Goal: Task Accomplishment & Management: Manage account settings

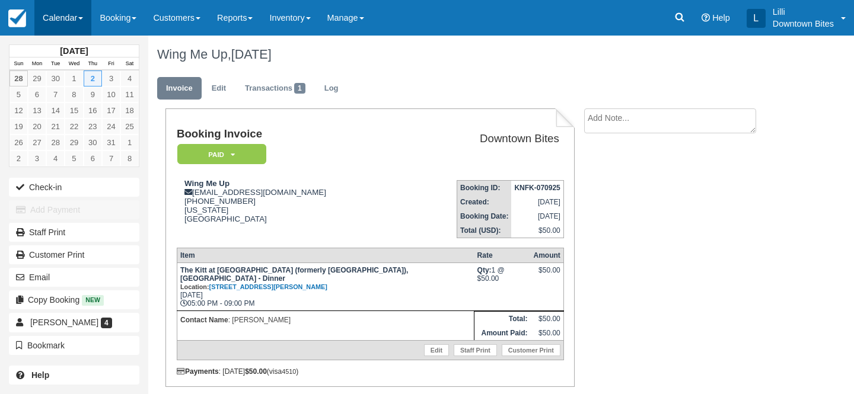
click at [50, 17] on link "Calendar" at bounding box center [62, 18] width 57 height 36
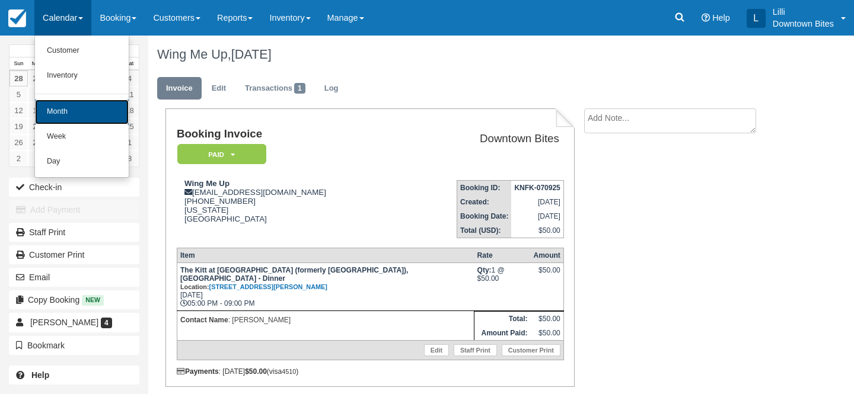
click at [66, 114] on link "Month" at bounding box center [82, 112] width 94 height 25
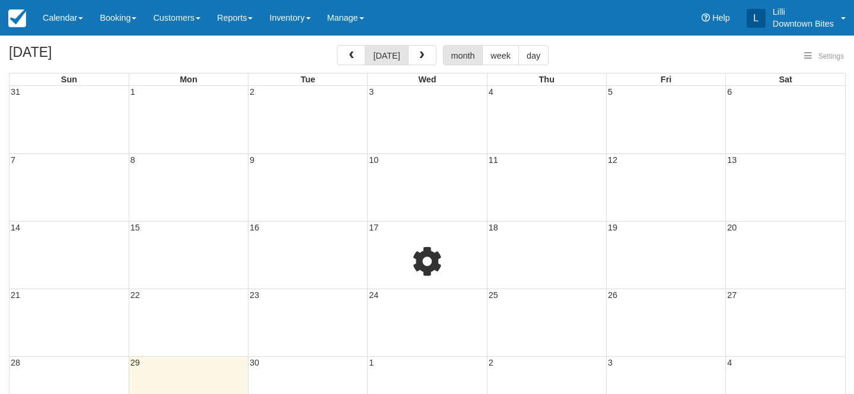
select select
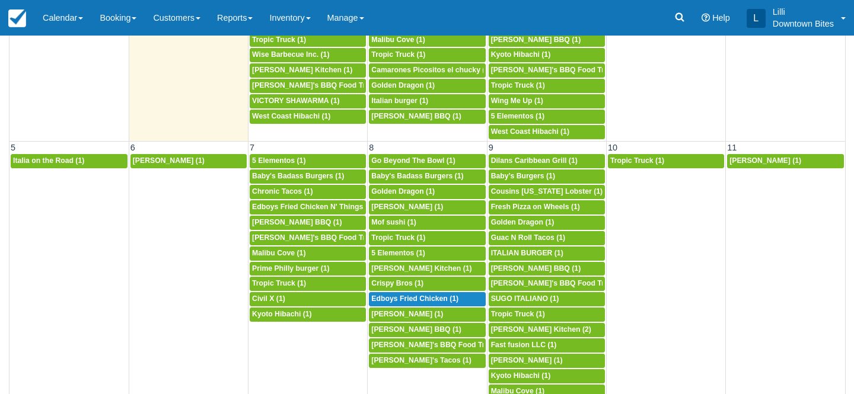
scroll to position [141, 0]
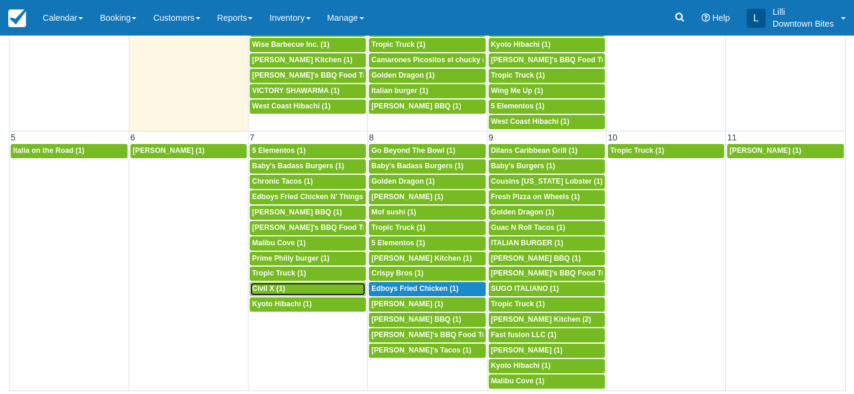
click at [296, 288] on div "5p Civil X (1)" at bounding box center [307, 289] width 111 height 9
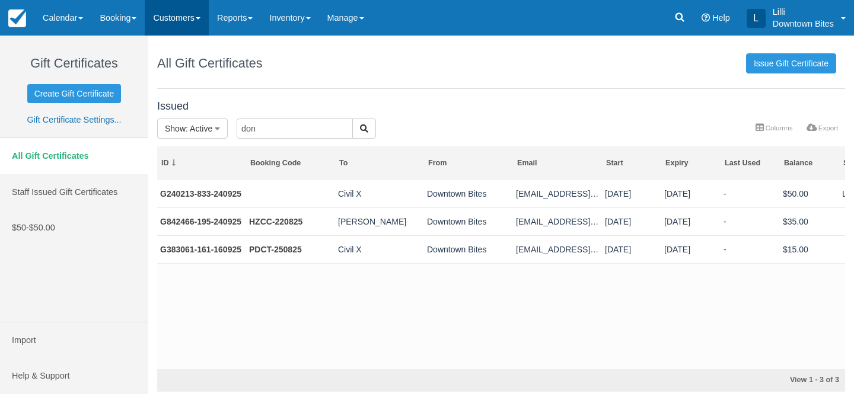
click at [171, 18] on link "Customers" at bounding box center [177, 18] width 64 height 36
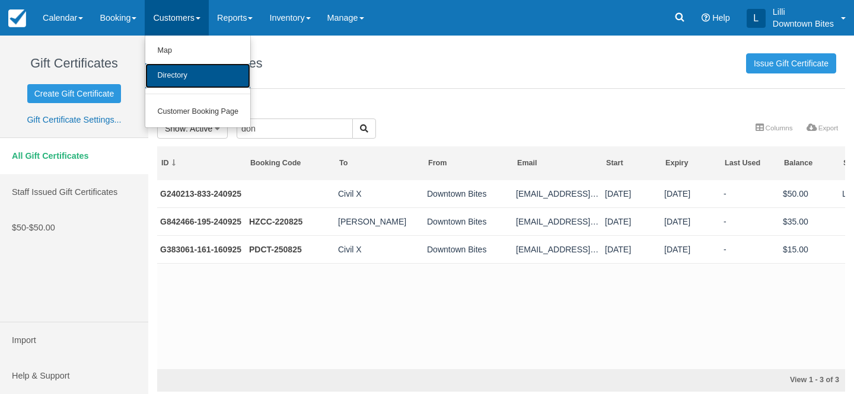
click at [183, 75] on link "Directory" at bounding box center [197, 75] width 105 height 25
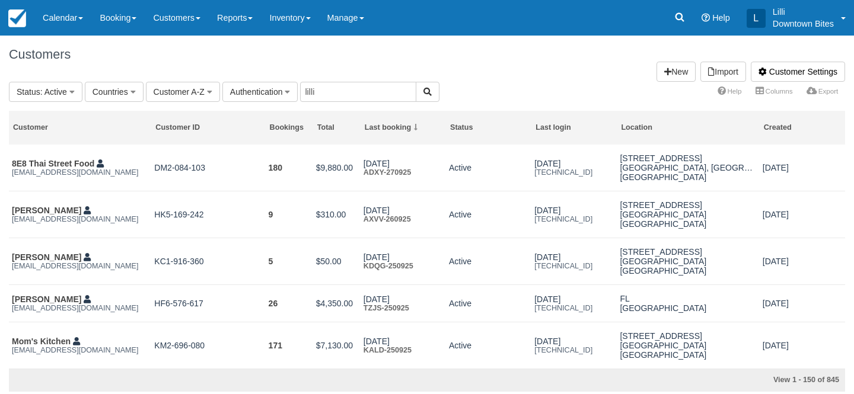
type input "lilli"
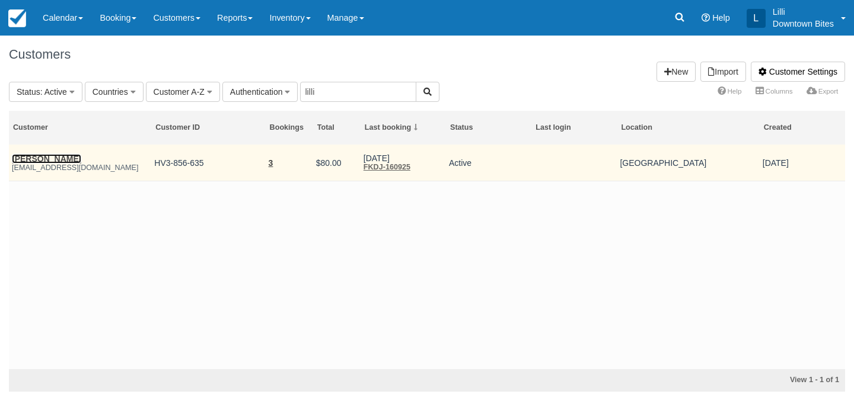
click at [40, 158] on link "James Mcintosh" at bounding box center [46, 158] width 69 height 9
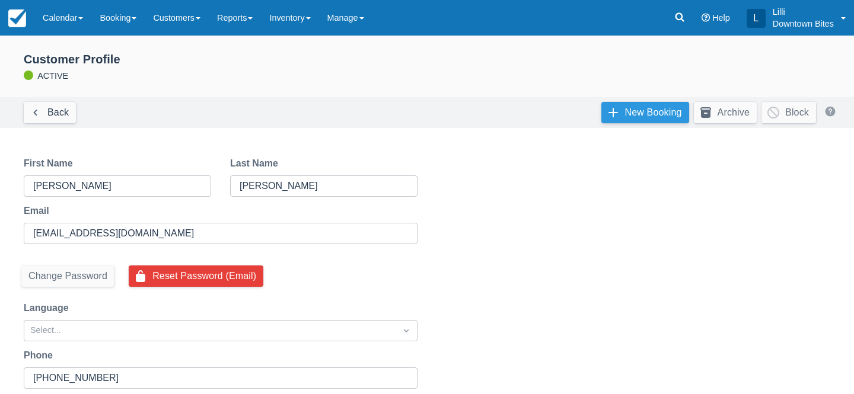
click at [651, 107] on link "New Booking" at bounding box center [645, 112] width 88 height 21
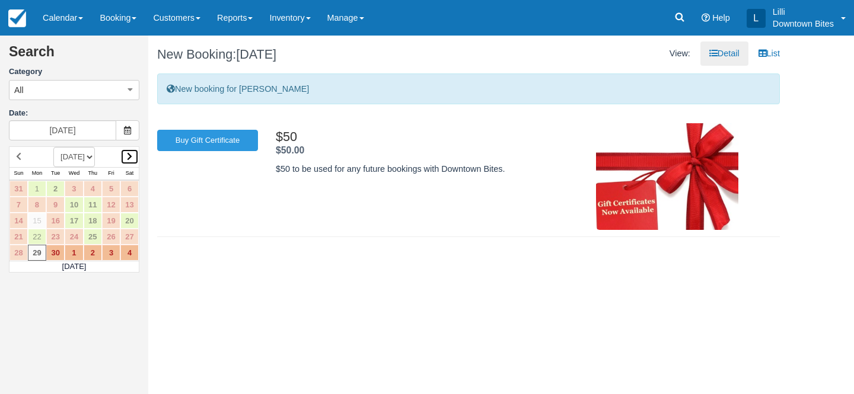
click at [129, 155] on icon at bounding box center [129, 156] width 5 height 8
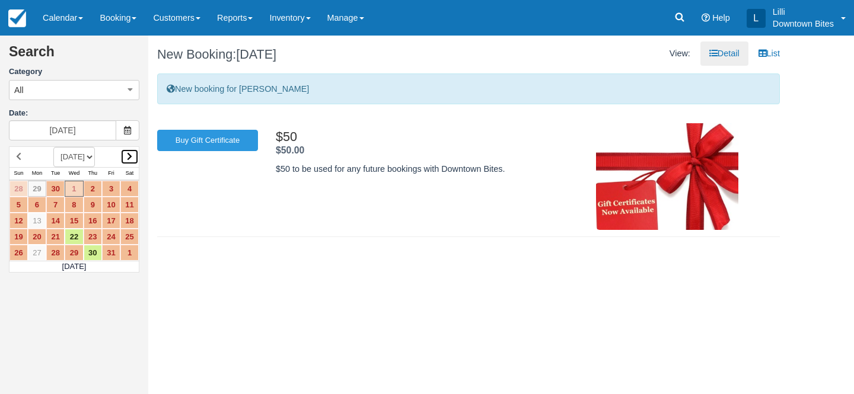
click at [129, 155] on icon at bounding box center [129, 156] width 5 height 8
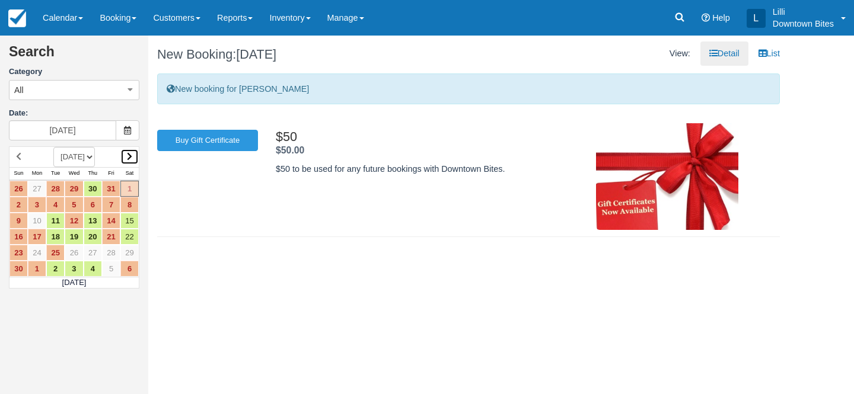
click at [129, 154] on icon at bounding box center [129, 156] width 5 height 8
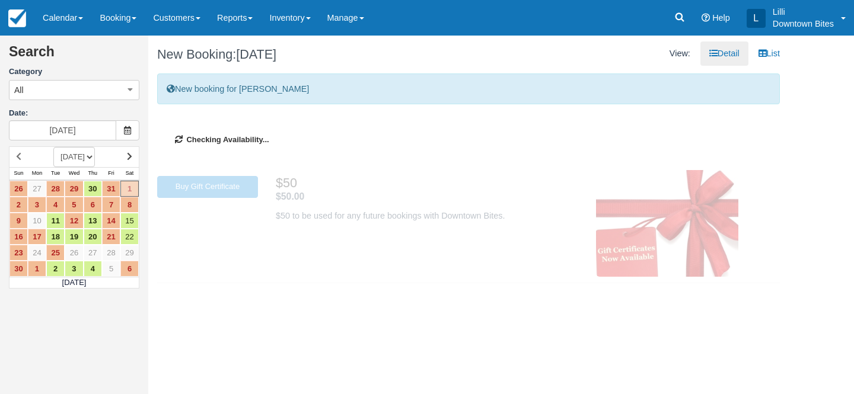
type input "[DATE]"
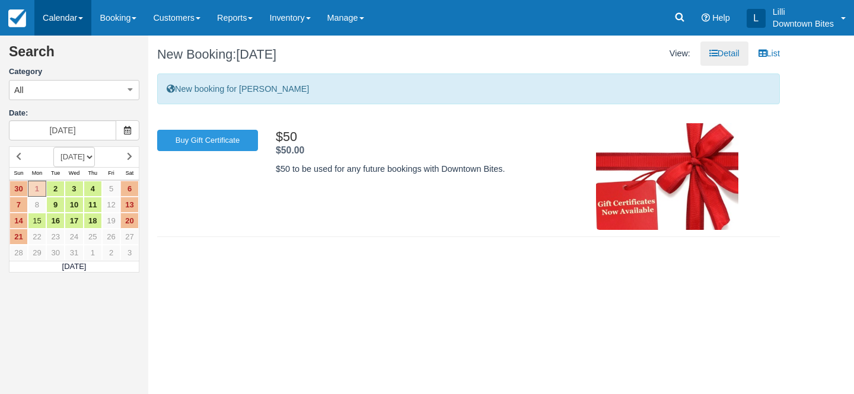
click at [63, 18] on link "Calendar" at bounding box center [62, 18] width 57 height 36
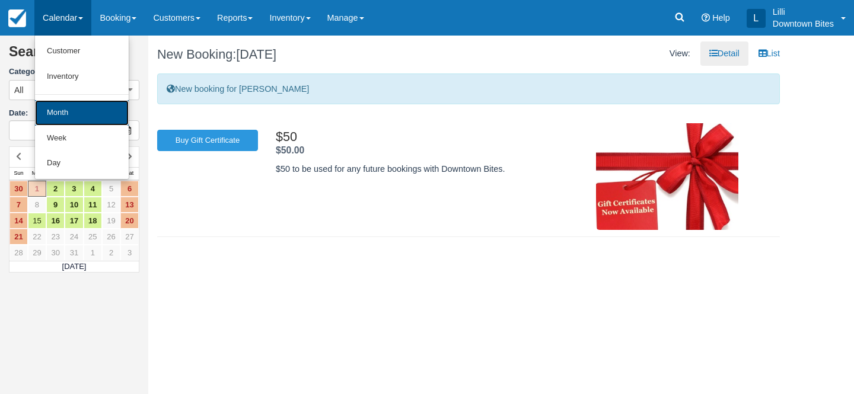
click at [75, 108] on link "Month" at bounding box center [82, 112] width 94 height 25
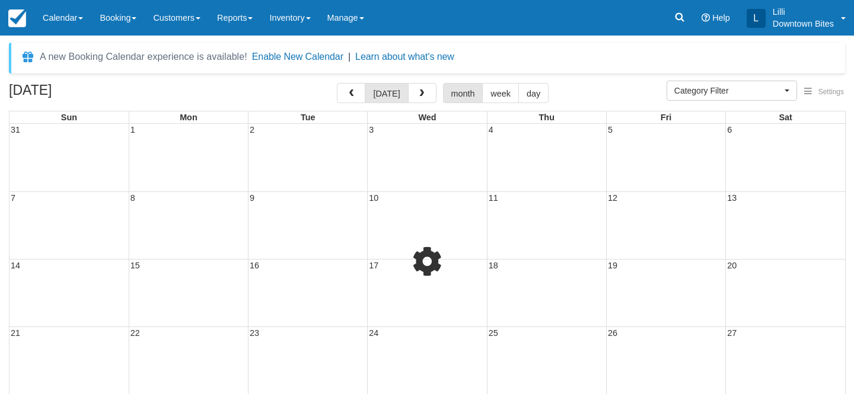
select select
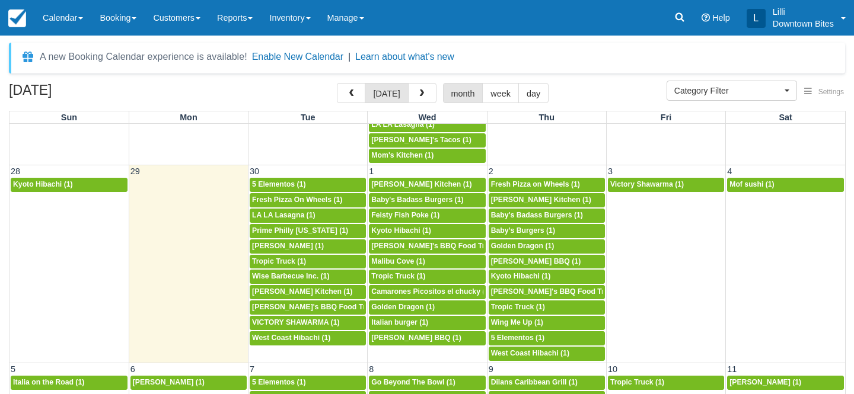
scroll to position [892, 0]
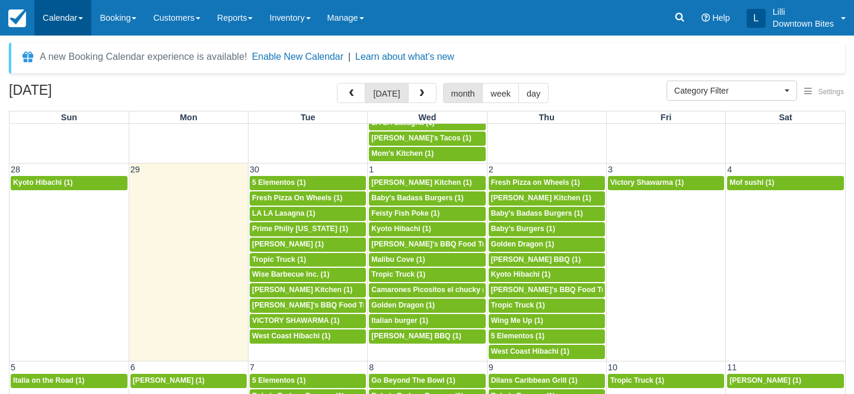
click at [59, 12] on link "Calendar" at bounding box center [62, 18] width 57 height 36
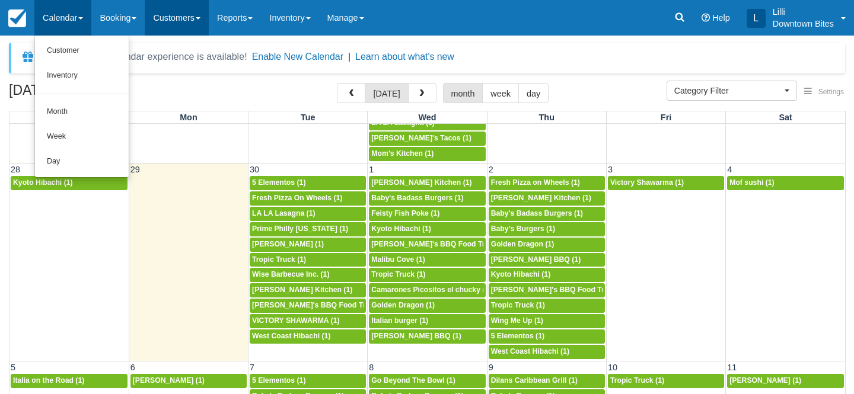
click at [176, 21] on link "Customers" at bounding box center [177, 18] width 64 height 36
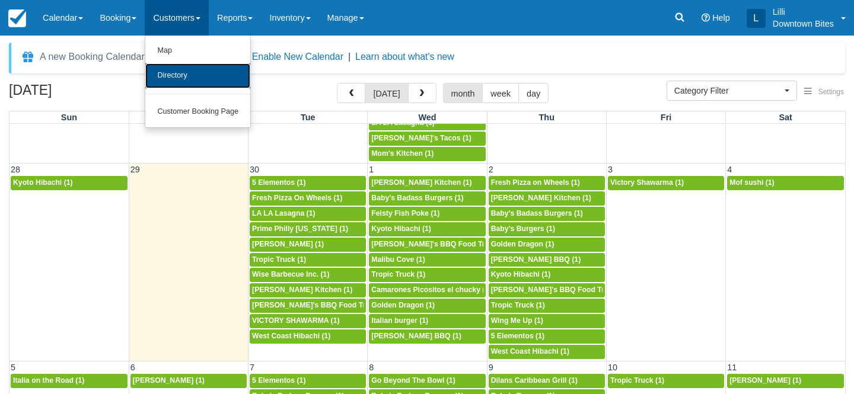
click at [180, 80] on link "Directory" at bounding box center [197, 75] width 105 height 25
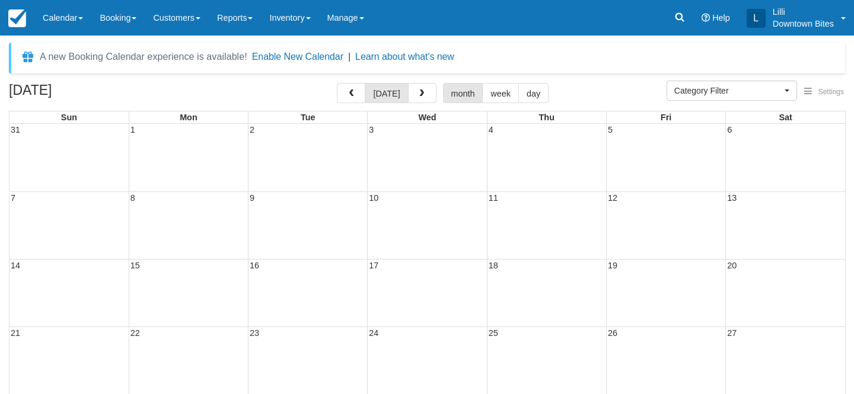
select select
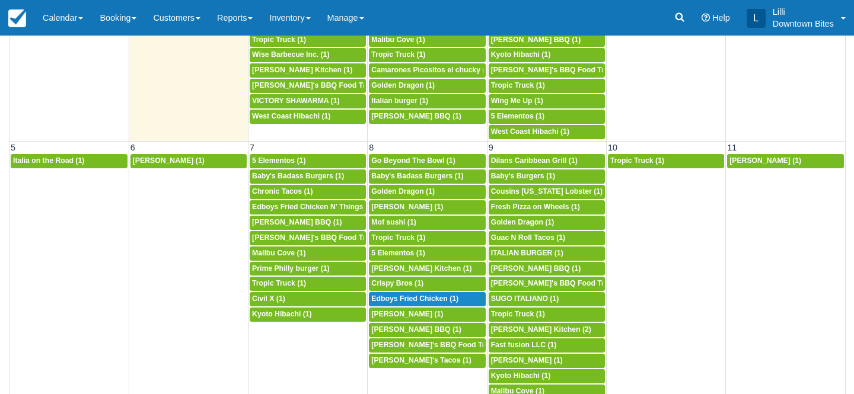
scroll to position [141, 0]
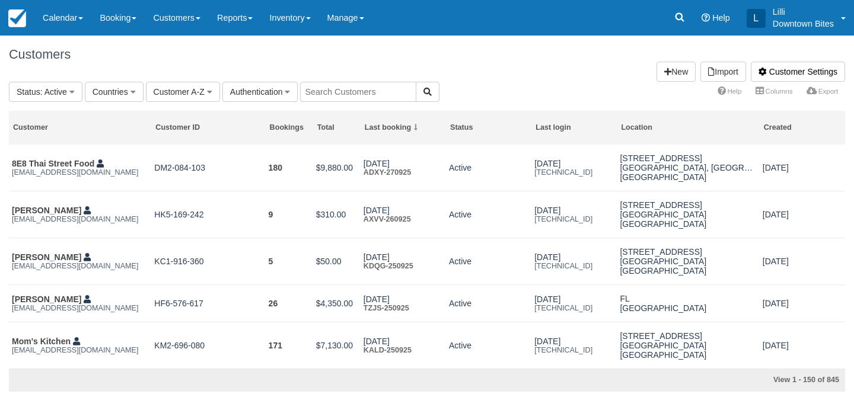
click at [330, 91] on input "text" at bounding box center [358, 92] width 116 height 20
type input "civil"
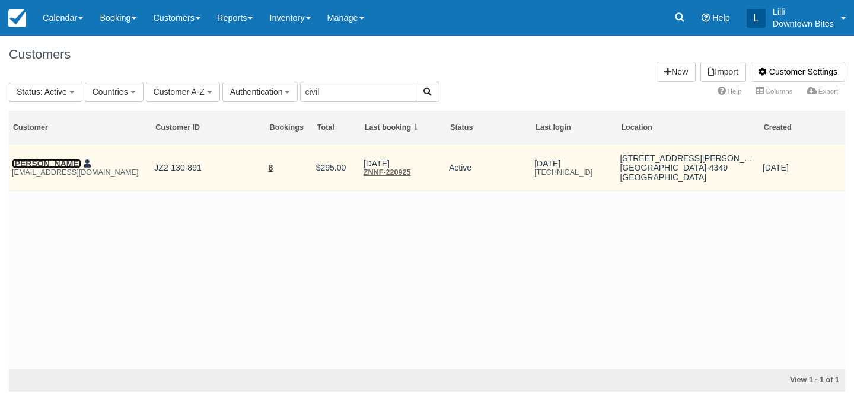
click at [53, 162] on link "[PERSON_NAME]" at bounding box center [46, 163] width 69 height 9
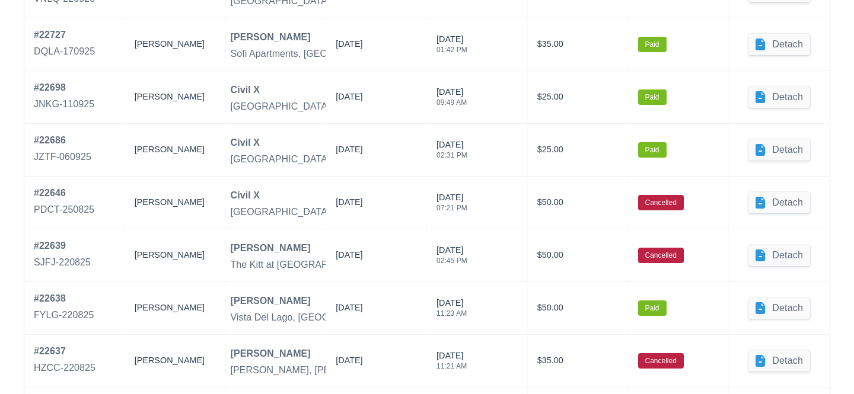
scroll to position [776, 0]
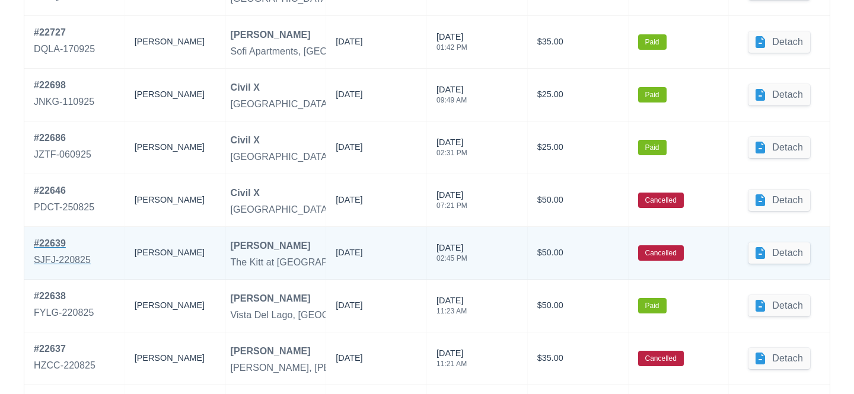
click at [39, 249] on div "# 22639" at bounding box center [62, 244] width 57 height 14
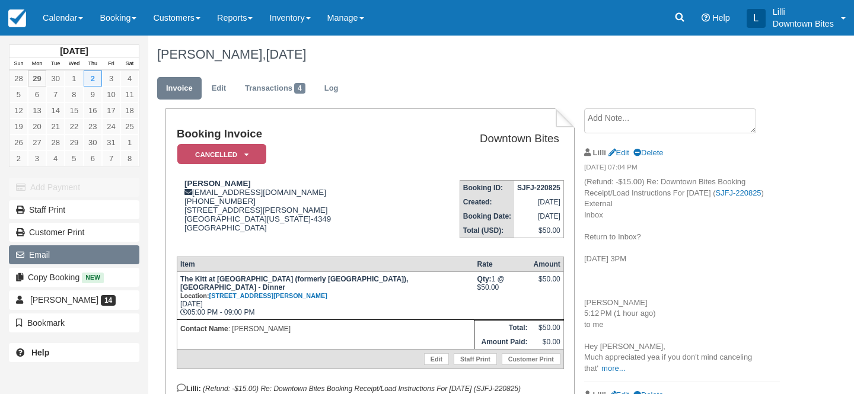
click at [88, 260] on button "Email" at bounding box center [74, 254] width 130 height 19
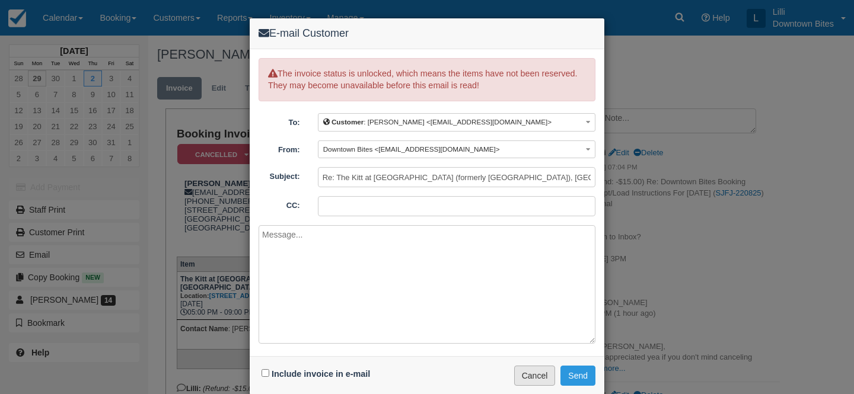
click at [538, 374] on button "Cancel" at bounding box center [535, 376] width 42 height 20
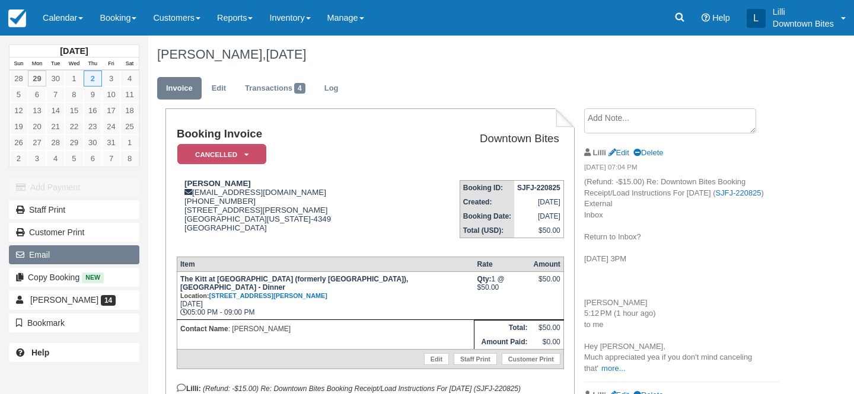
click at [71, 259] on button "Email" at bounding box center [74, 254] width 130 height 19
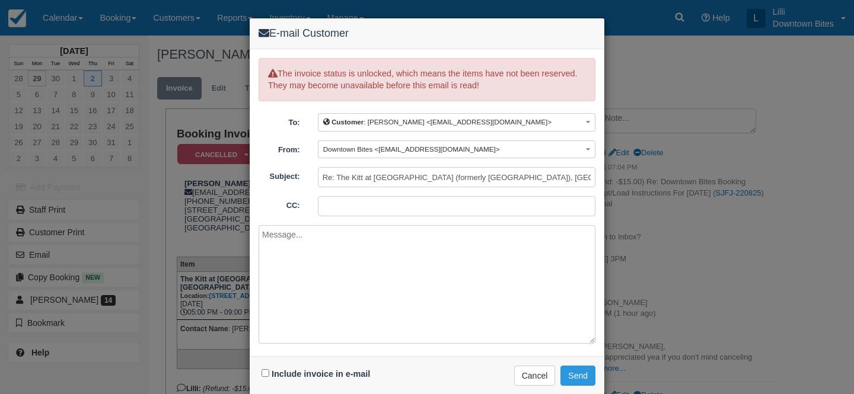
click at [674, 193] on div "E-mail Customer The invoice status is unlocked, which means the items have not …" at bounding box center [427, 197] width 854 height 394
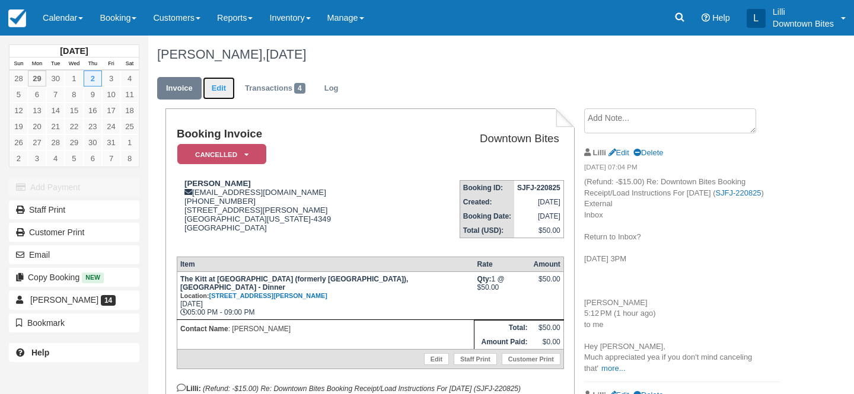
click at [227, 89] on link "Edit" at bounding box center [219, 88] width 32 height 23
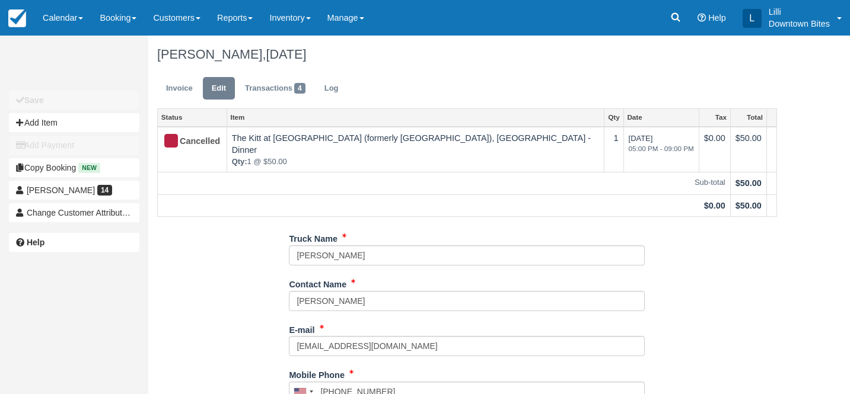
type input "(800) 730-2381"
click at [269, 87] on link "Transactions 4" at bounding box center [275, 88] width 78 height 23
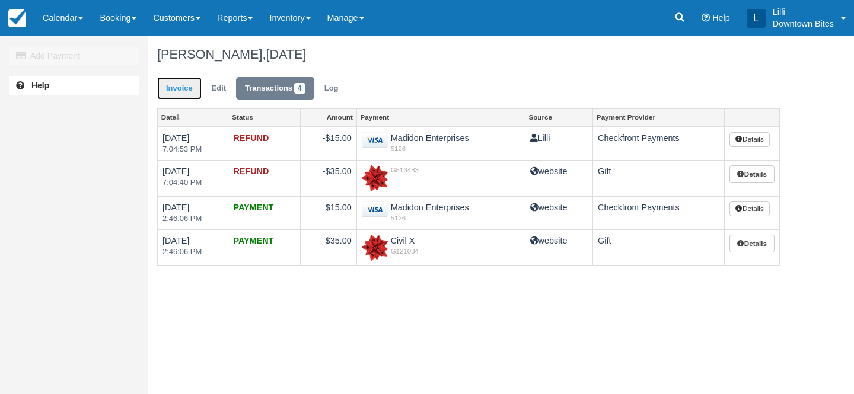
click at [177, 86] on link "Invoice" at bounding box center [179, 88] width 44 height 23
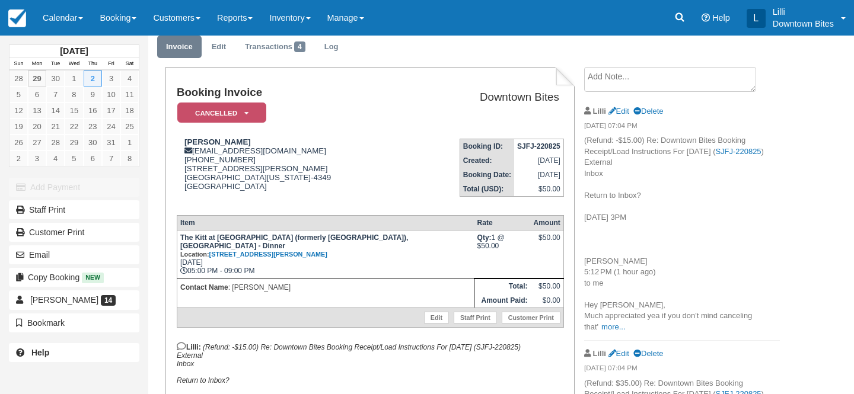
scroll to position [42, 0]
